Goal: Task Accomplishment & Management: Manage account settings

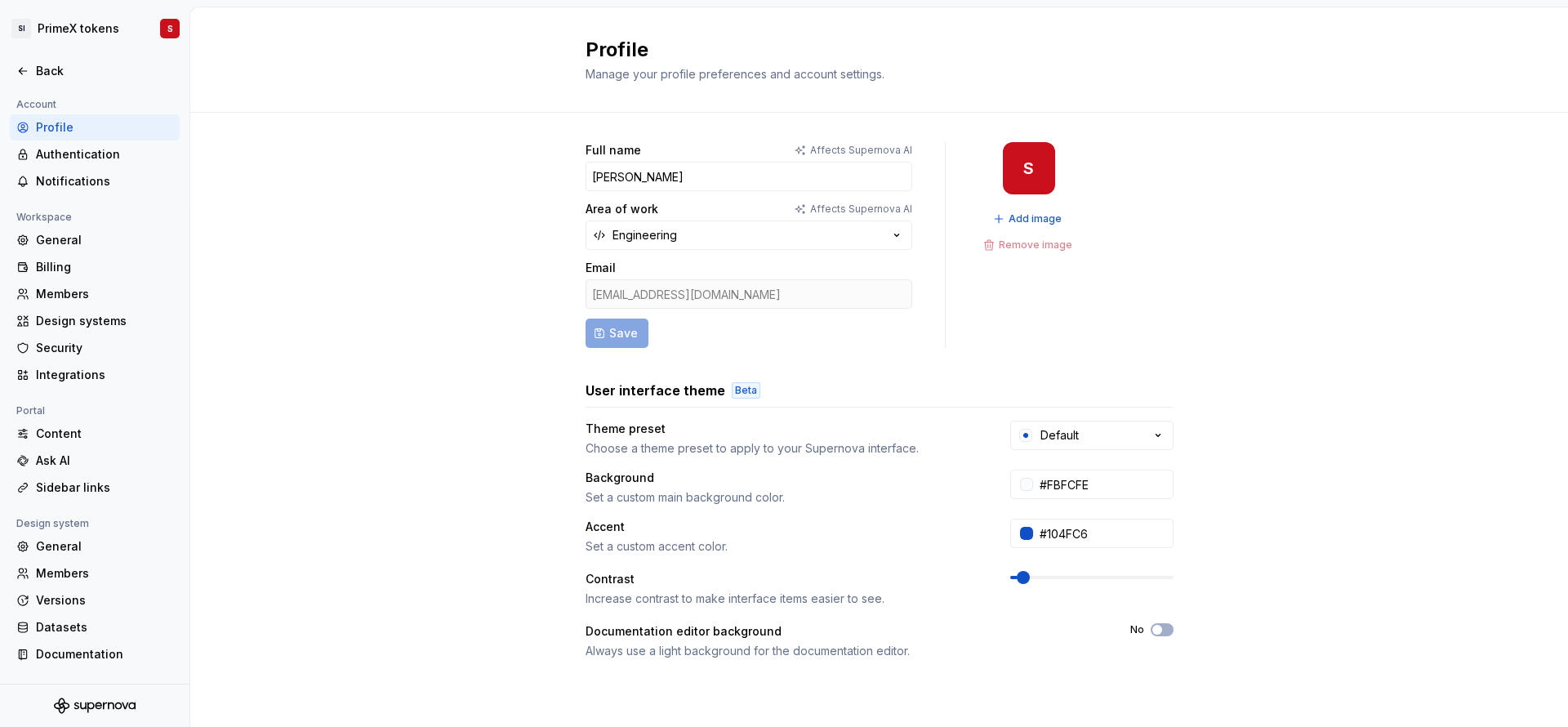
click at [1230, 168] on div "Full name Affects Supernova AI [PERSON_NAME] Area of work Affects Supernova AI …" at bounding box center [879, 524] width 1377 height 823
click at [1502, 329] on div "Full name Affects Supernova AI [PERSON_NAME] Area of work Affects Supernova AI …" at bounding box center [879, 524] width 1377 height 823
click at [1023, 171] on div "S" at bounding box center [1028, 168] width 52 height 52
drag, startPoint x: 1022, startPoint y: 171, endPoint x: 1125, endPoint y: 178, distance: 103.2
click at [1125, 178] on div "Full name Affects Supernova AI [PERSON_NAME] Area of work Affects Supernova AI …" at bounding box center [879, 244] width 588 height 205
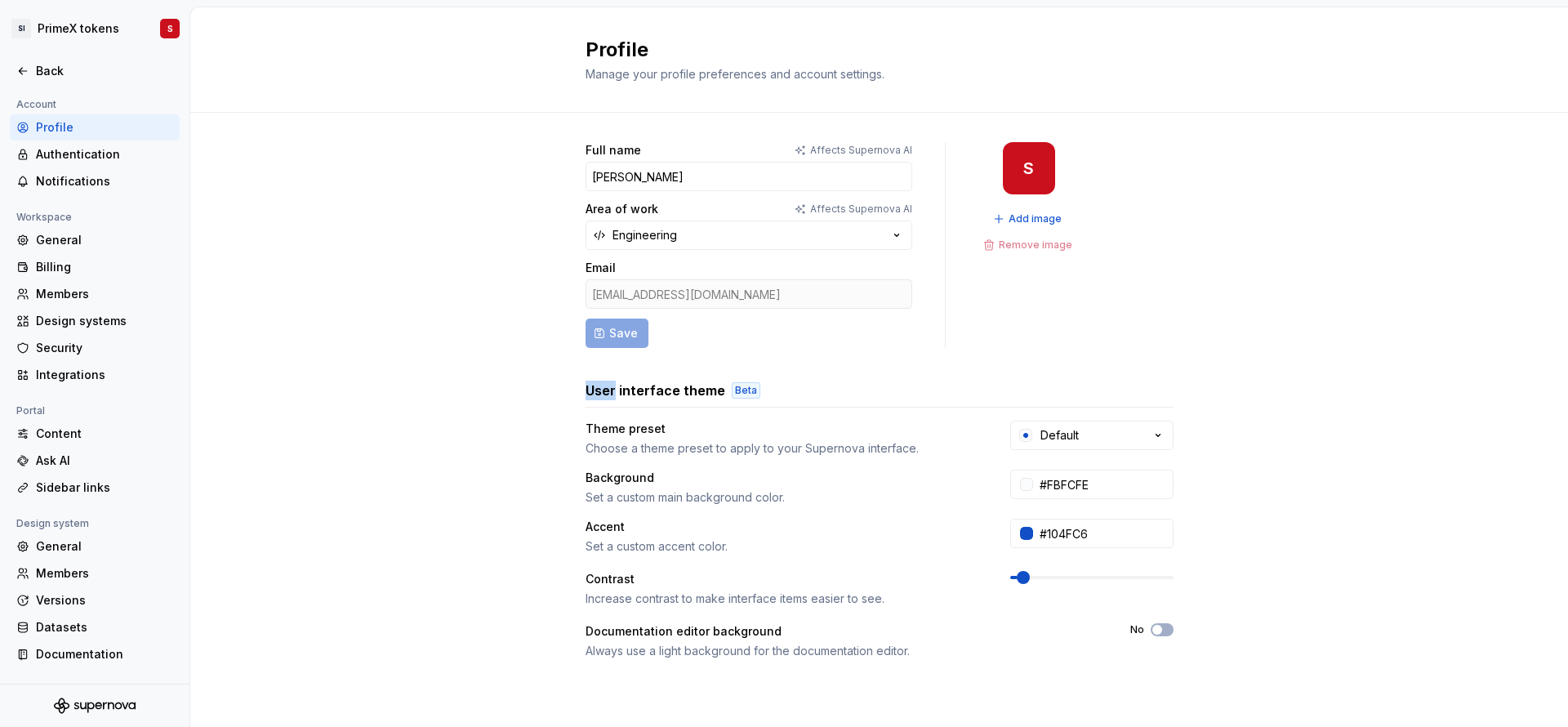
click at [1125, 178] on div "Full name Affects Supernova AI [PERSON_NAME] Area of work Affects Supernova AI …" at bounding box center [879, 244] width 588 height 205
click at [1230, 283] on div "Full name Affects Supernova AI [PERSON_NAME] Area of work Affects Supernova AI …" at bounding box center [879, 524] width 1377 height 823
click at [87, 322] on div "Design systems" at bounding box center [105, 321] width 137 height 17
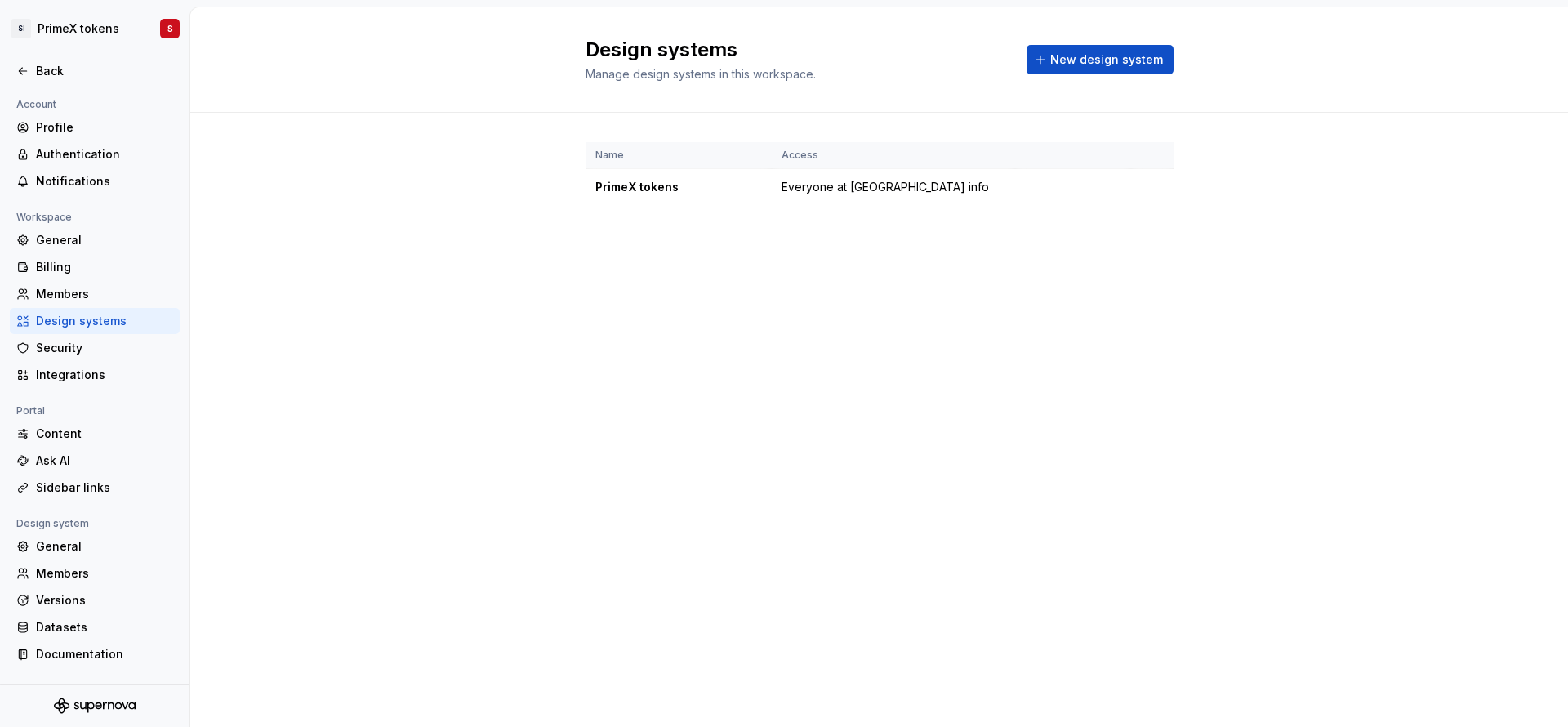
click at [87, 322] on div "Design systems" at bounding box center [105, 321] width 137 height 17
click at [834, 191] on span "Everyone at [GEOGRAPHIC_DATA] info" at bounding box center [885, 187] width 207 height 17
click at [107, 369] on div "Integrations" at bounding box center [105, 375] width 137 height 17
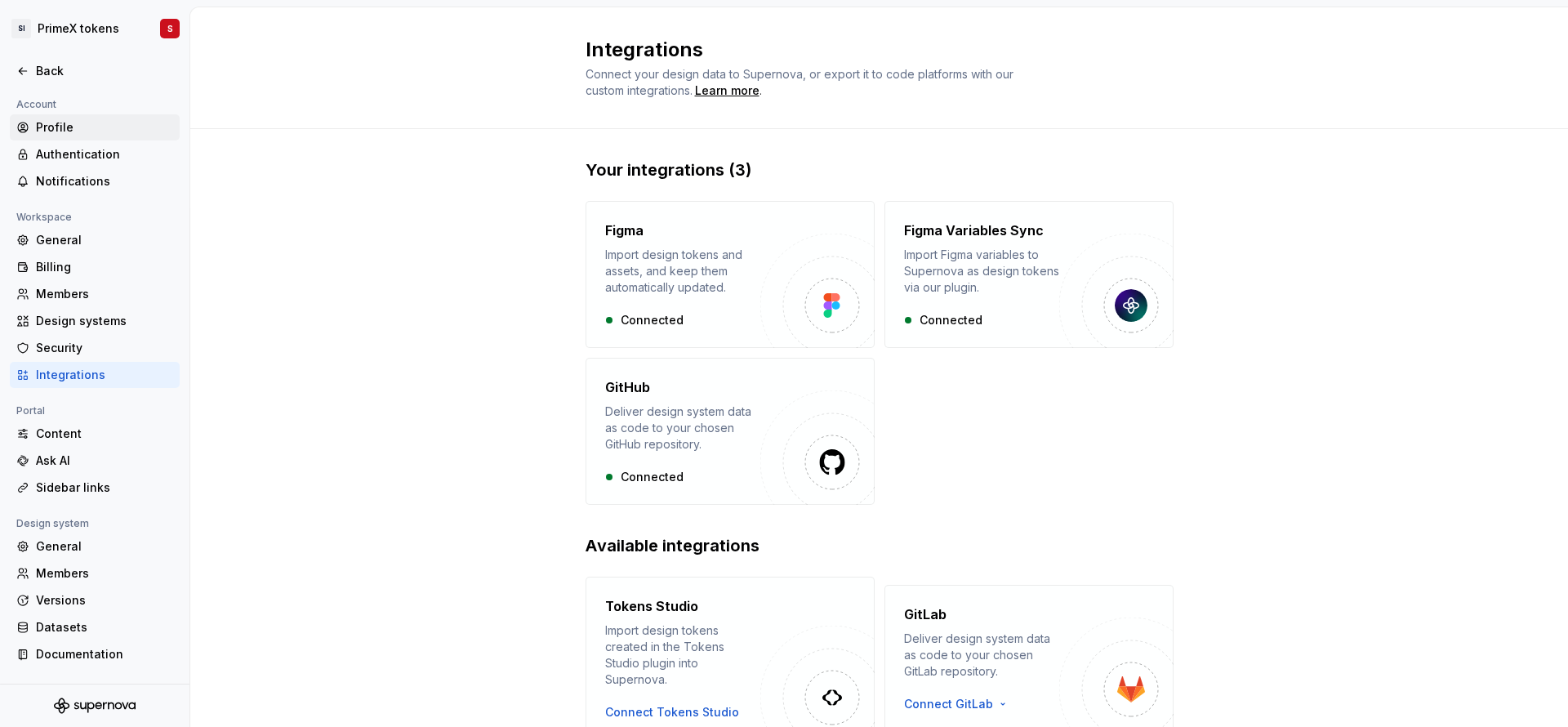
click at [91, 120] on div "Profile" at bounding box center [105, 127] width 137 height 17
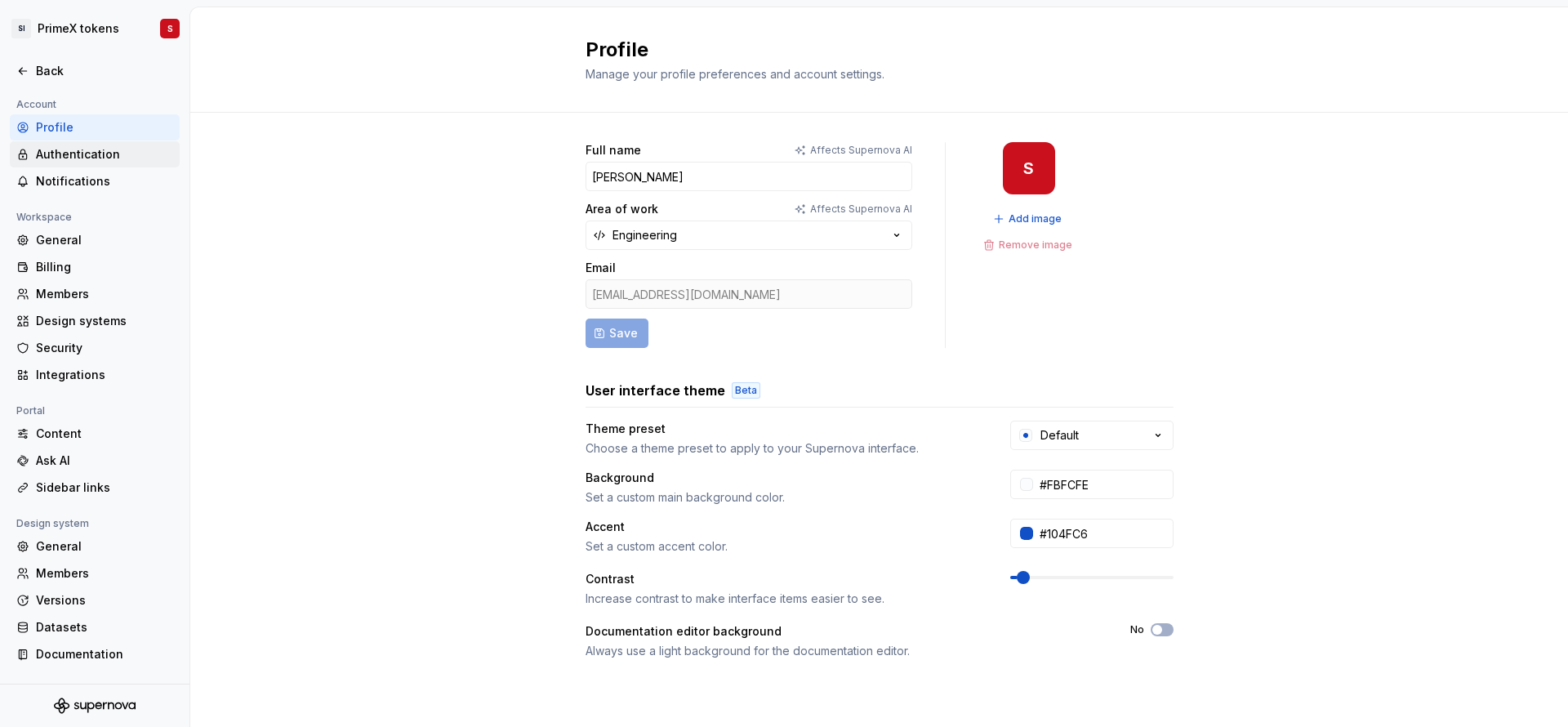
click at [82, 157] on div "Authentication" at bounding box center [105, 154] width 137 height 17
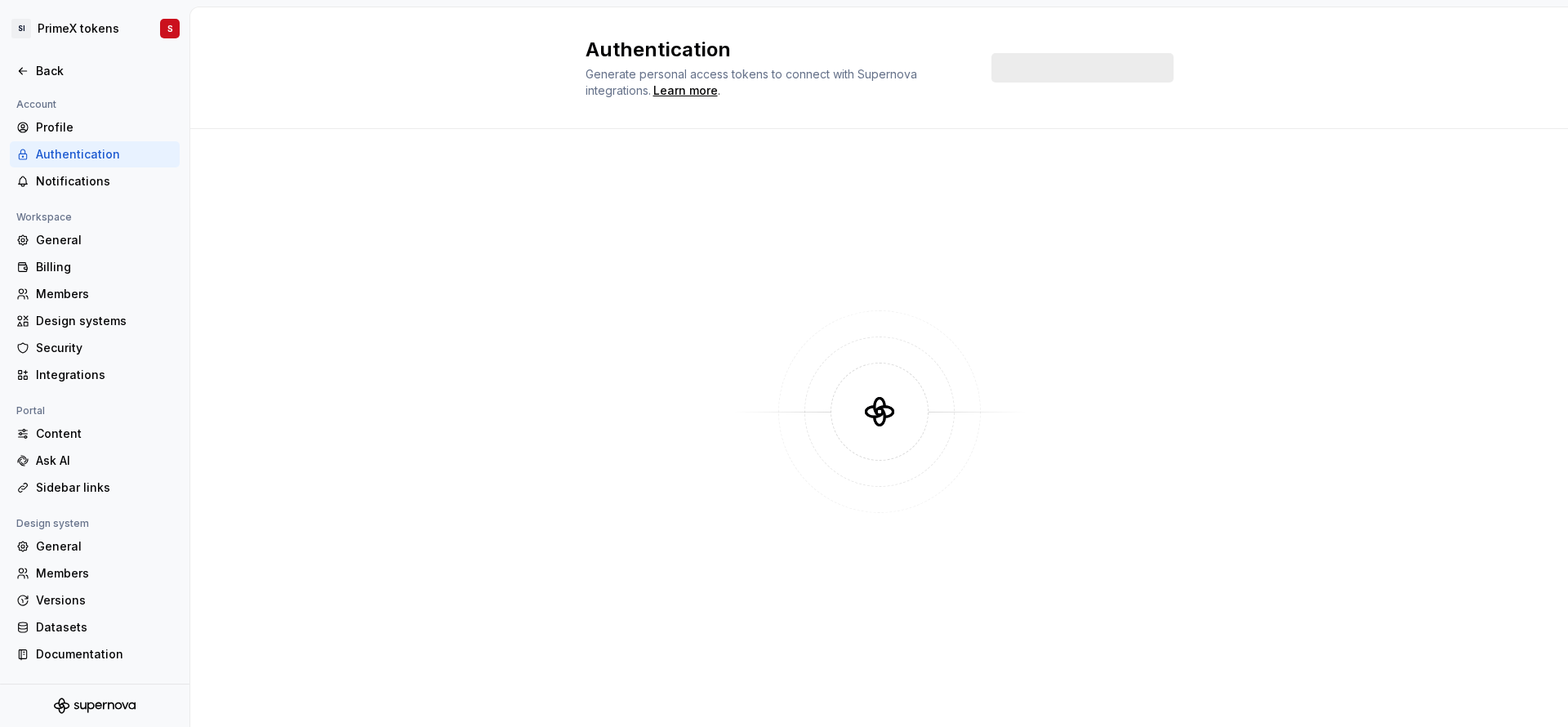
click at [82, 157] on div "Authentication" at bounding box center [105, 154] width 137 height 17
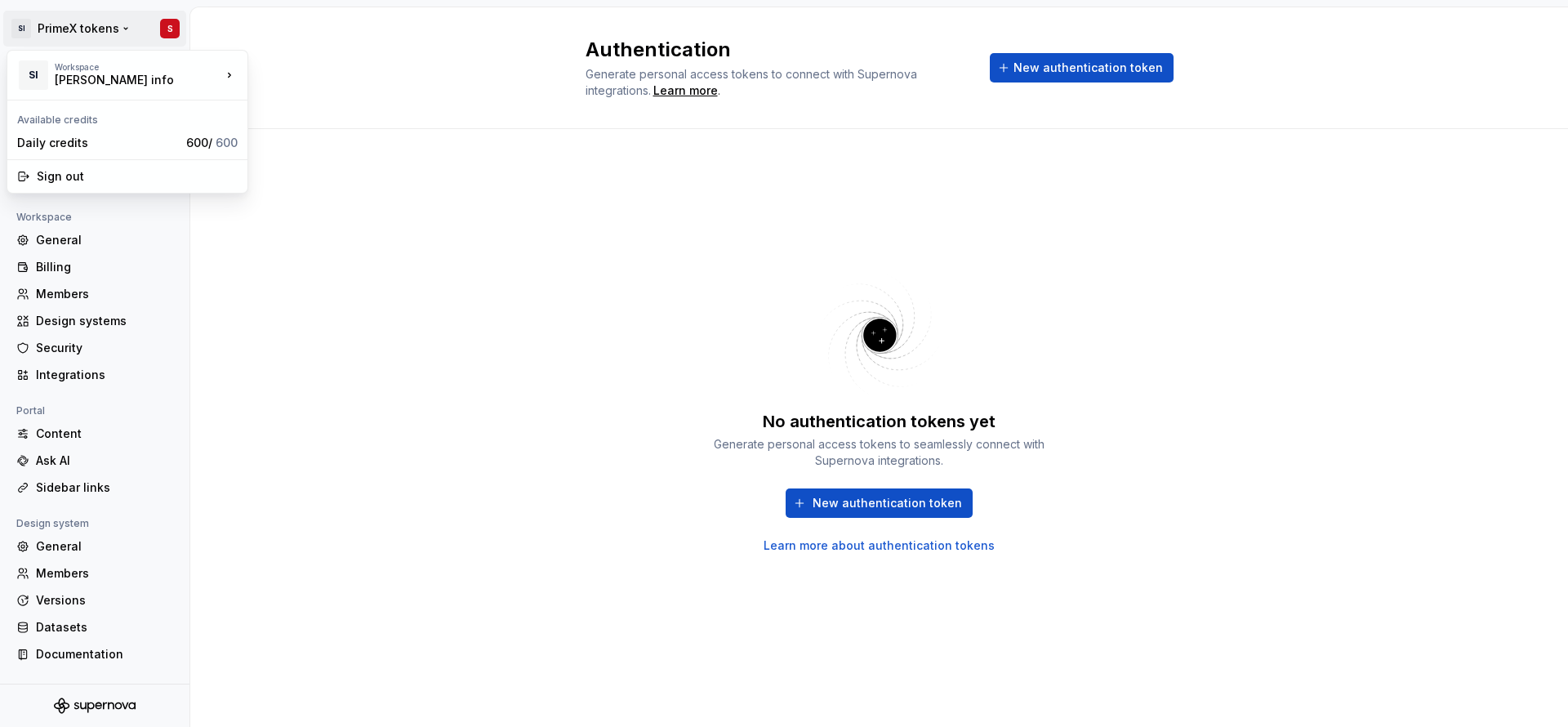
click at [115, 26] on html "SI PrimeX tokens S Back Account Profile Authentication Notifications Workspace …" at bounding box center [784, 363] width 1568 height 727
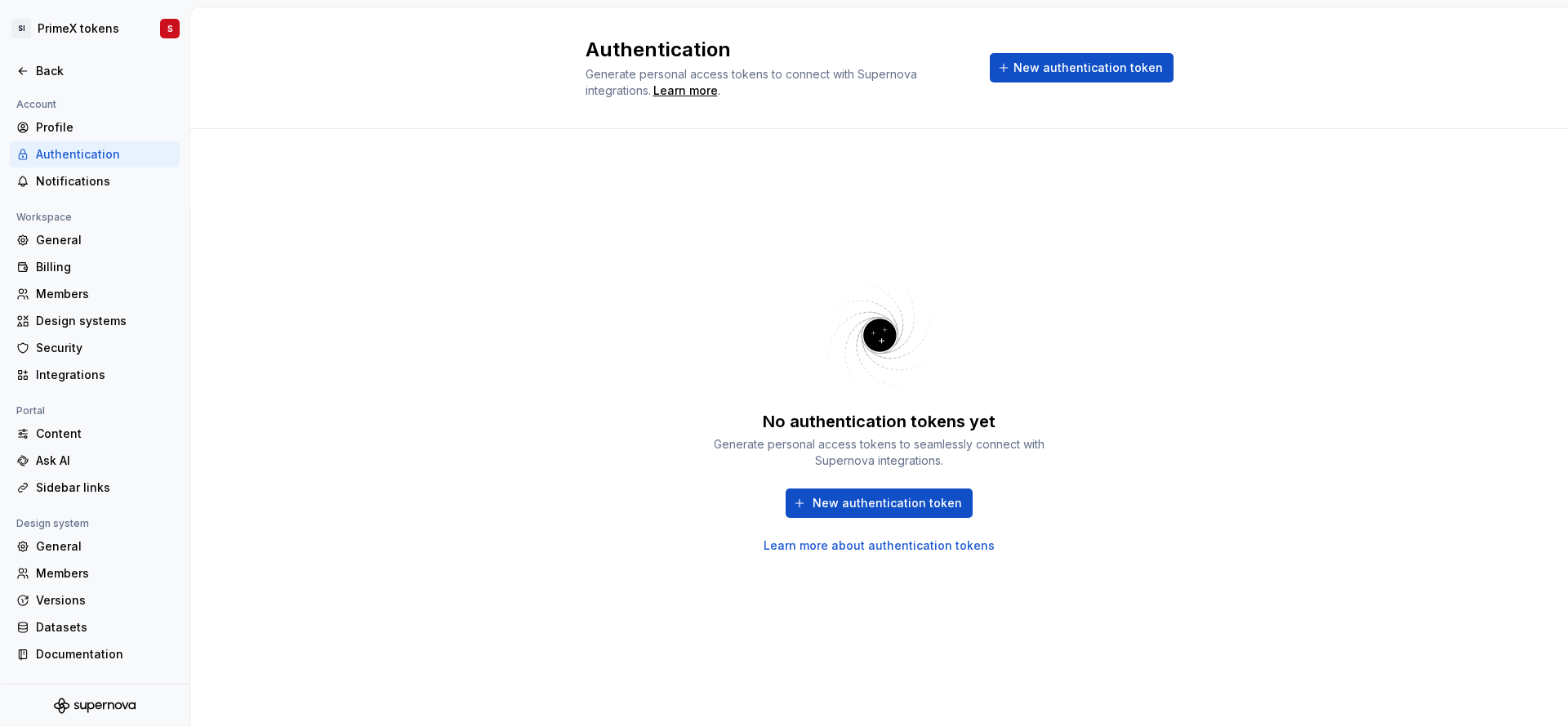
click at [900, 354] on img at bounding box center [879, 334] width 212 height 130
click at [1289, 204] on div "No authentication tokens yet Generate personal access tokens to seamlessly conn…" at bounding box center [879, 427] width 1377 height 597
